Goal: Transaction & Acquisition: Purchase product/service

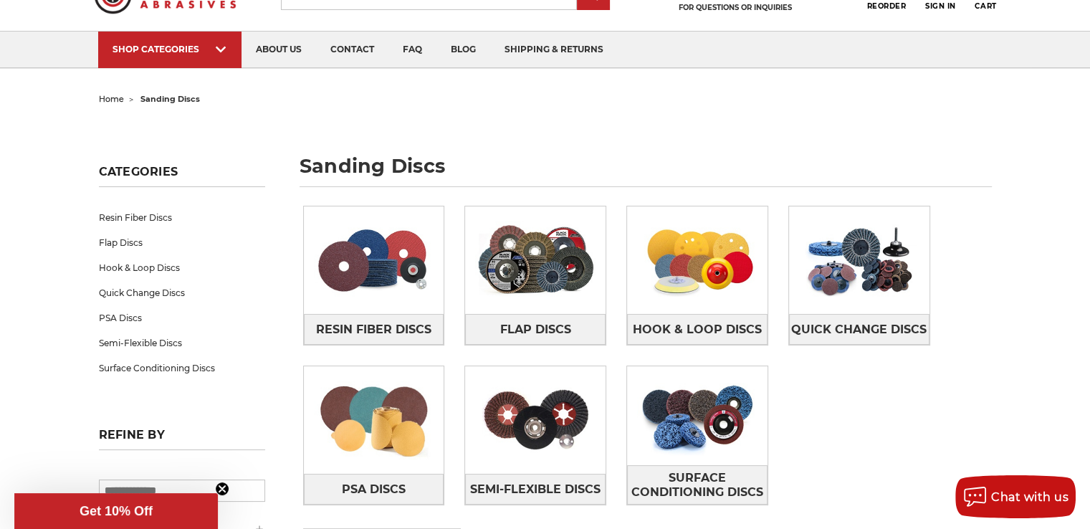
scroll to position [143, 0]
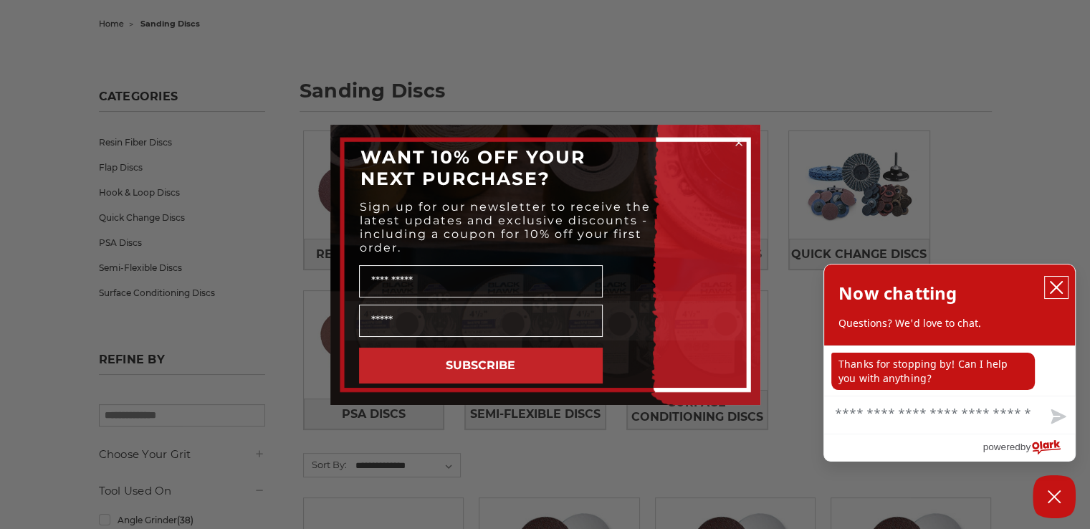
click at [1055, 293] on icon "close chatbox" at bounding box center [1056, 287] width 14 height 14
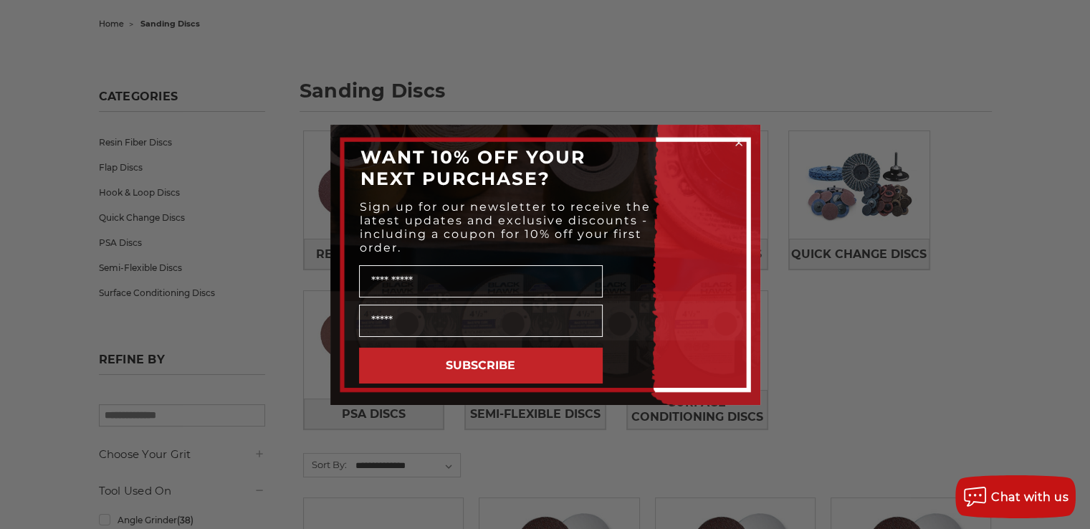
click at [869, 333] on div "Close dialog WANT 10% OFF YOUR NEXT PURCHASE? Sign up for our newsletter to rec…" at bounding box center [545, 264] width 1090 height 529
click at [739, 142] on icon "Close dialog" at bounding box center [739, 143] width 6 height 6
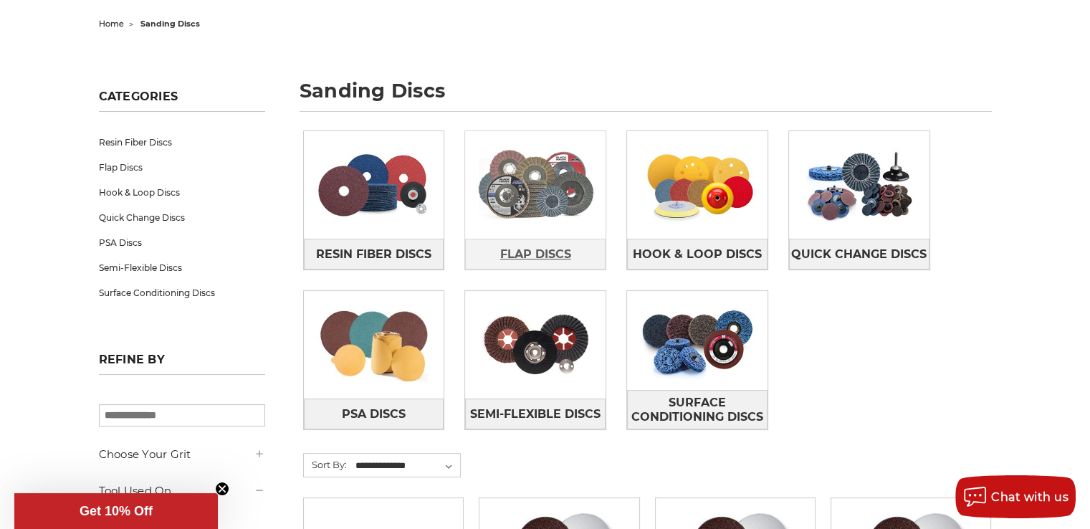
click at [531, 253] on span "Flap Discs" at bounding box center [535, 254] width 71 height 24
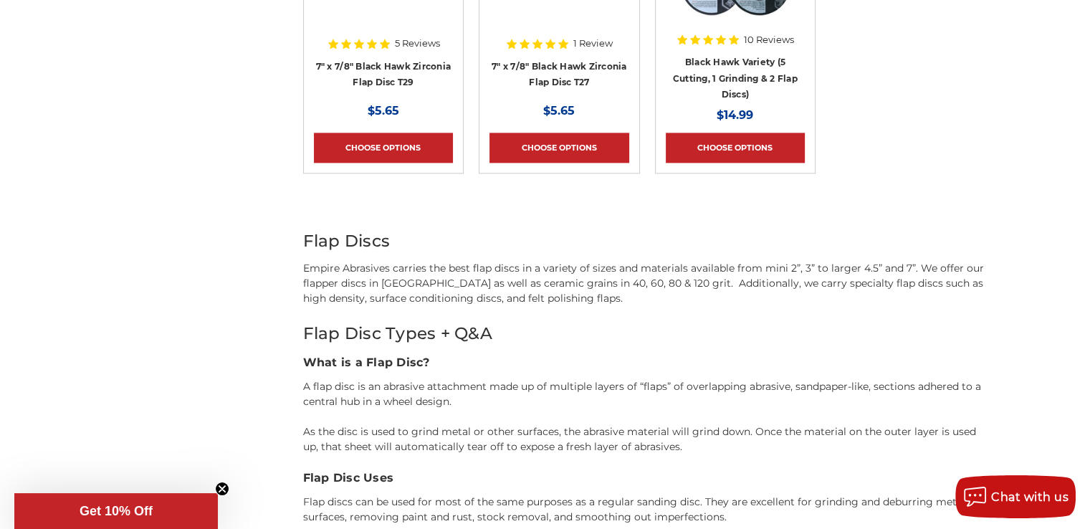
scroll to position [1792, 0]
